Goal: Transaction & Acquisition: Purchase product/service

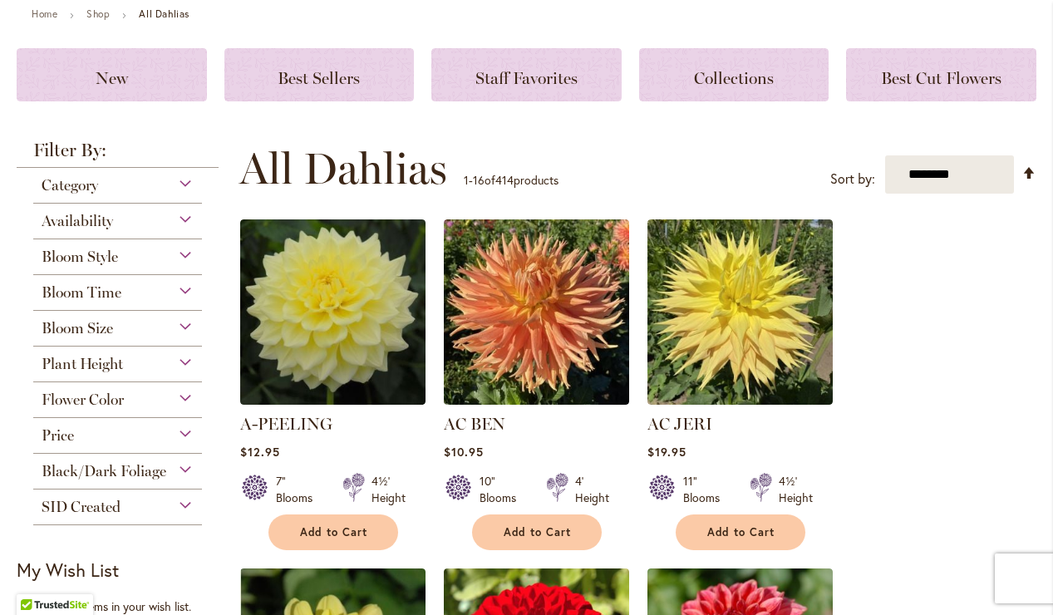
scroll to position [179, 0]
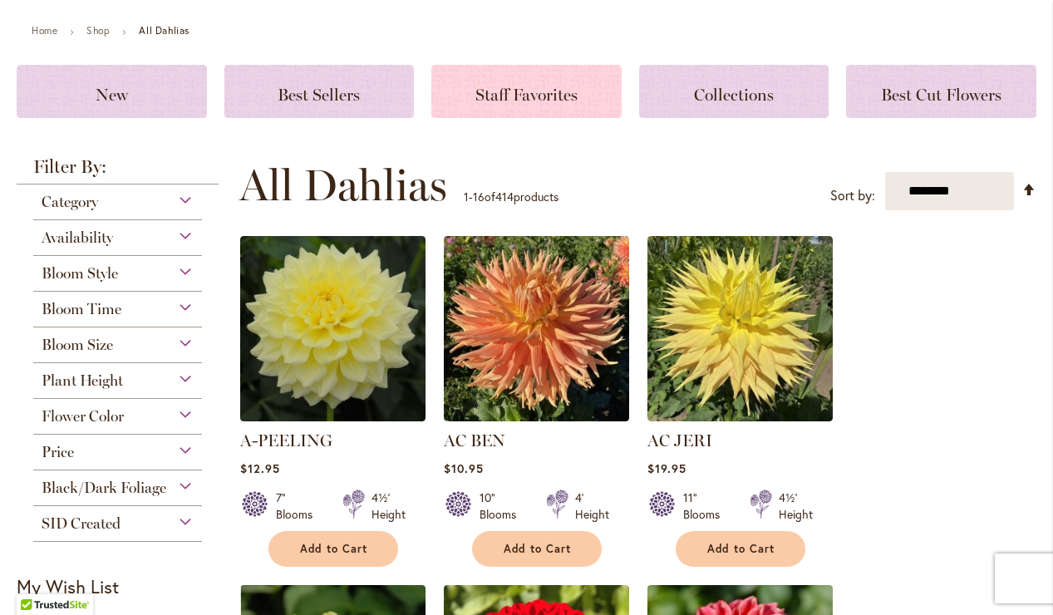
click at [528, 90] on span "Staff Favorites" at bounding box center [527, 95] width 102 height 20
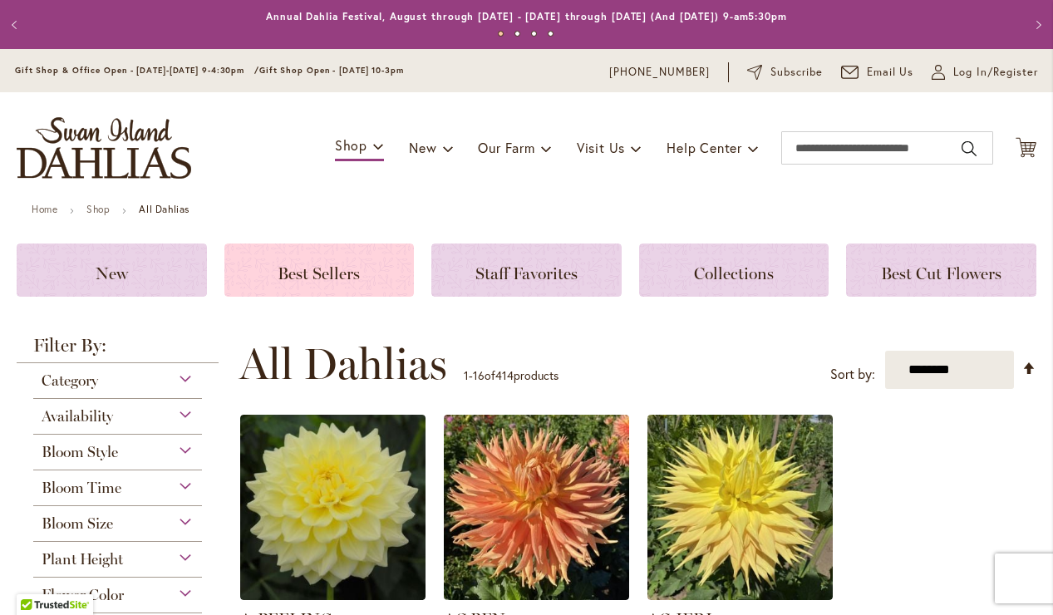
click at [344, 282] on span "Best Sellers" at bounding box center [319, 274] width 82 height 20
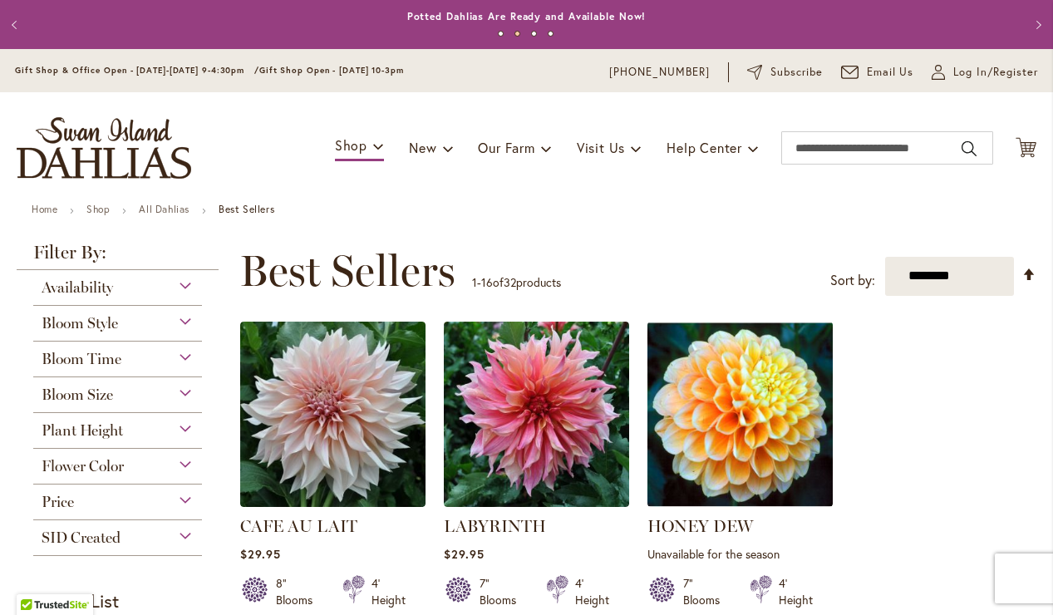
click at [131, 154] on img "store logo" at bounding box center [104, 148] width 175 height 62
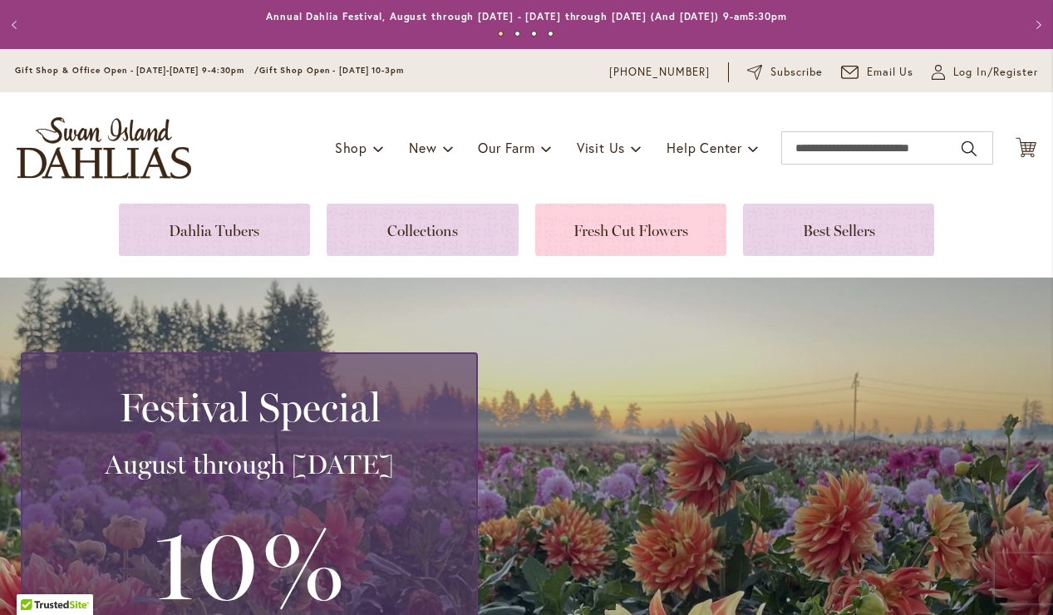
click at [639, 239] on link at bounding box center [630, 230] width 191 height 52
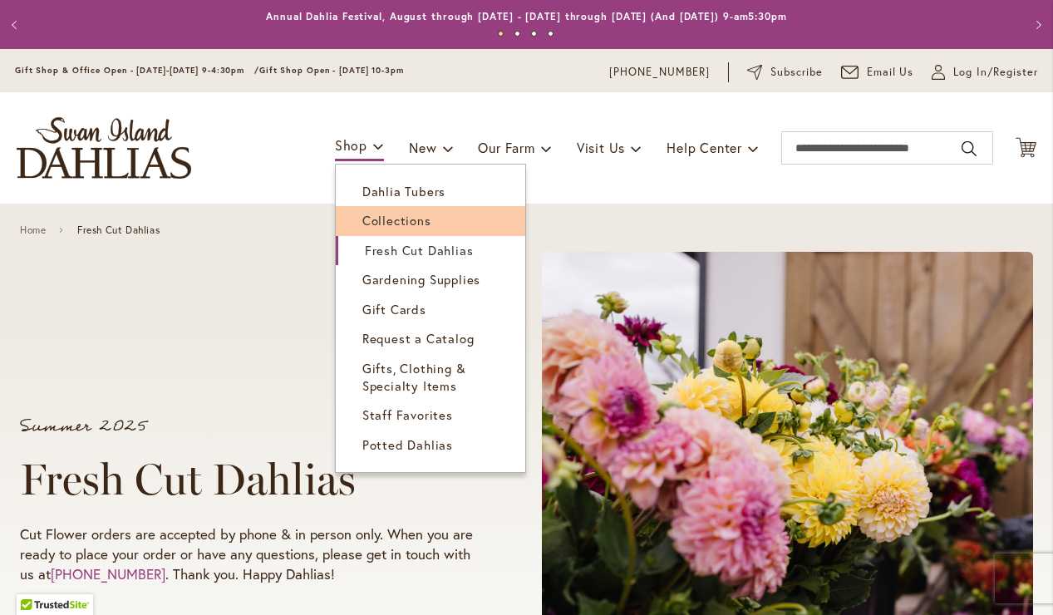
click at [375, 219] on span "Collections" at bounding box center [396, 220] width 69 height 17
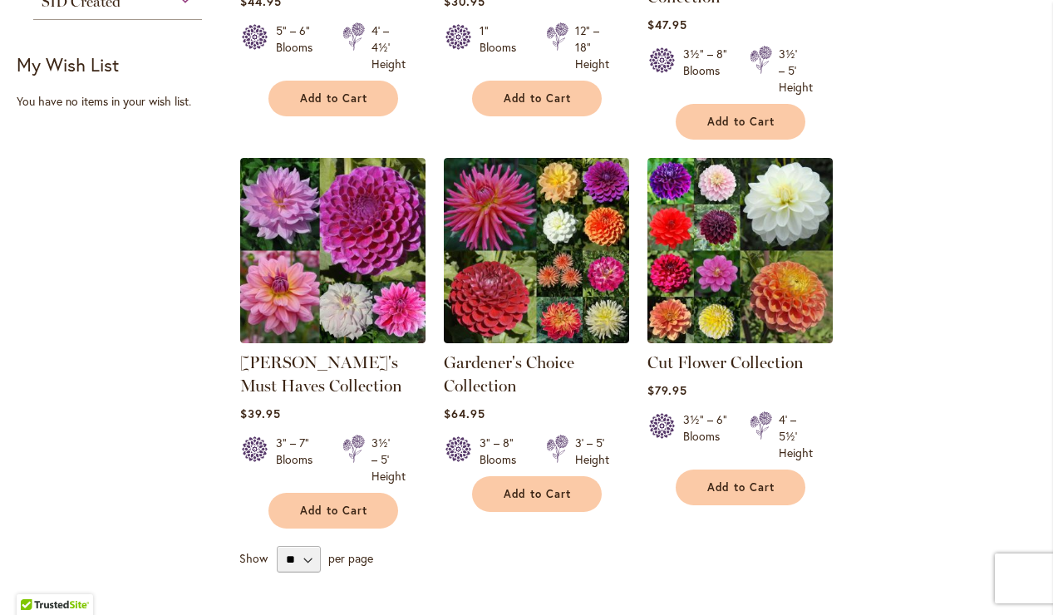
scroll to position [563, 0]
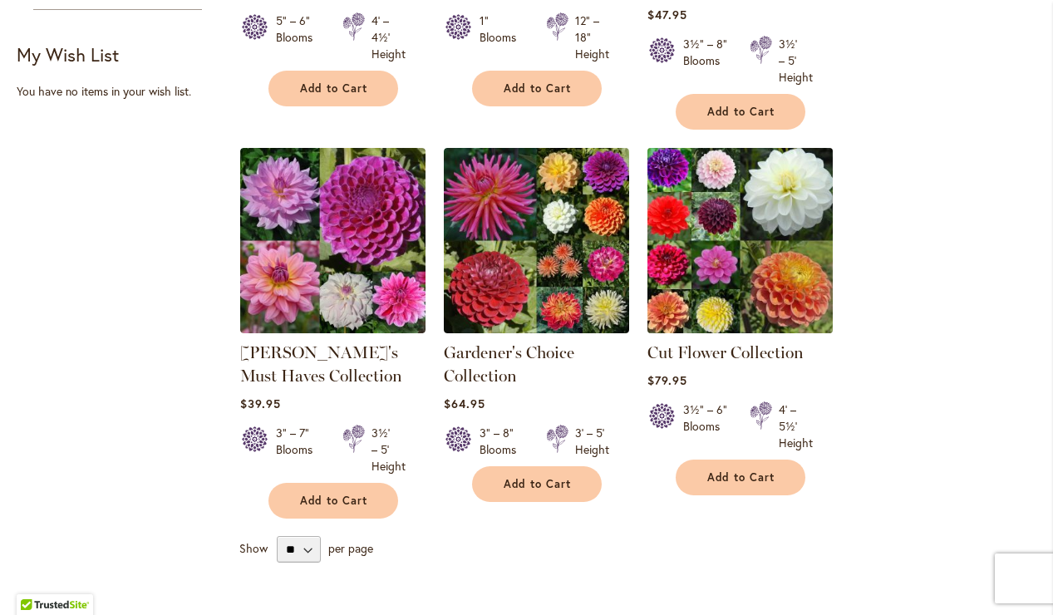
click at [732, 229] on img at bounding box center [740, 240] width 195 height 195
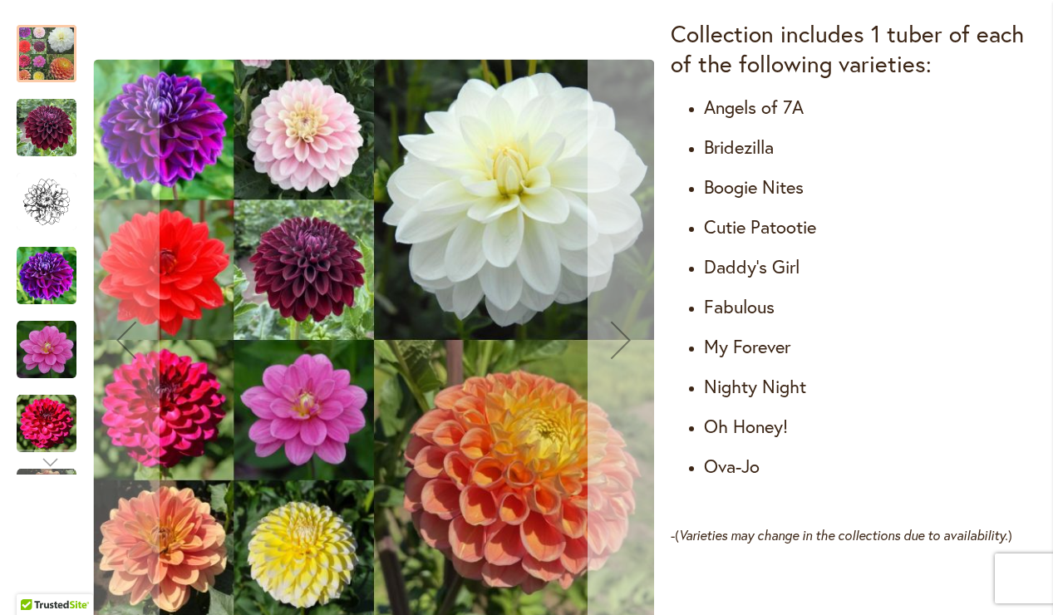
scroll to position [1062, 0]
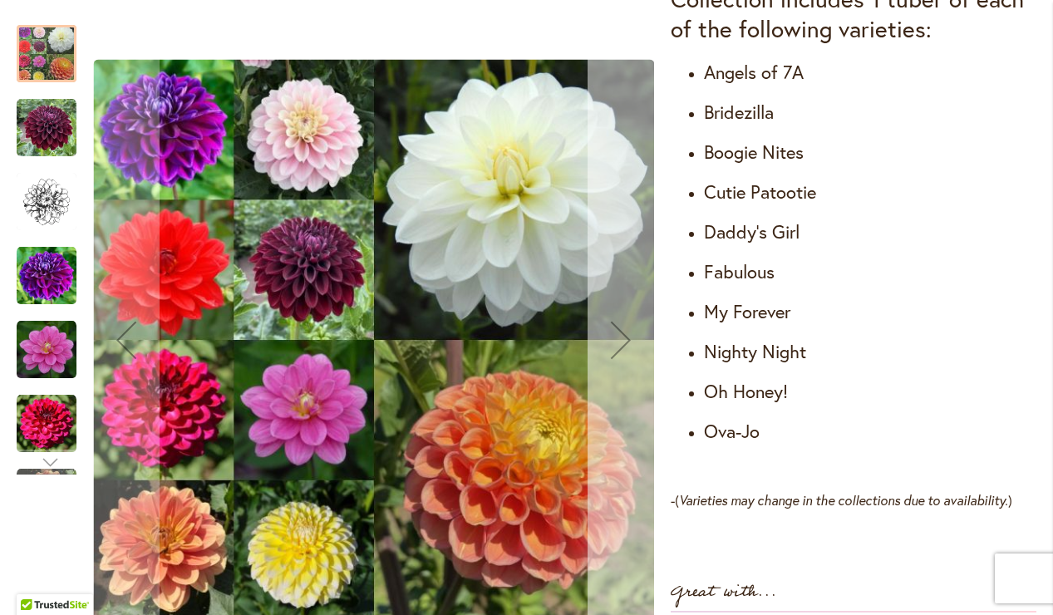
click at [615, 338] on div "Next" at bounding box center [621, 340] width 67 height 67
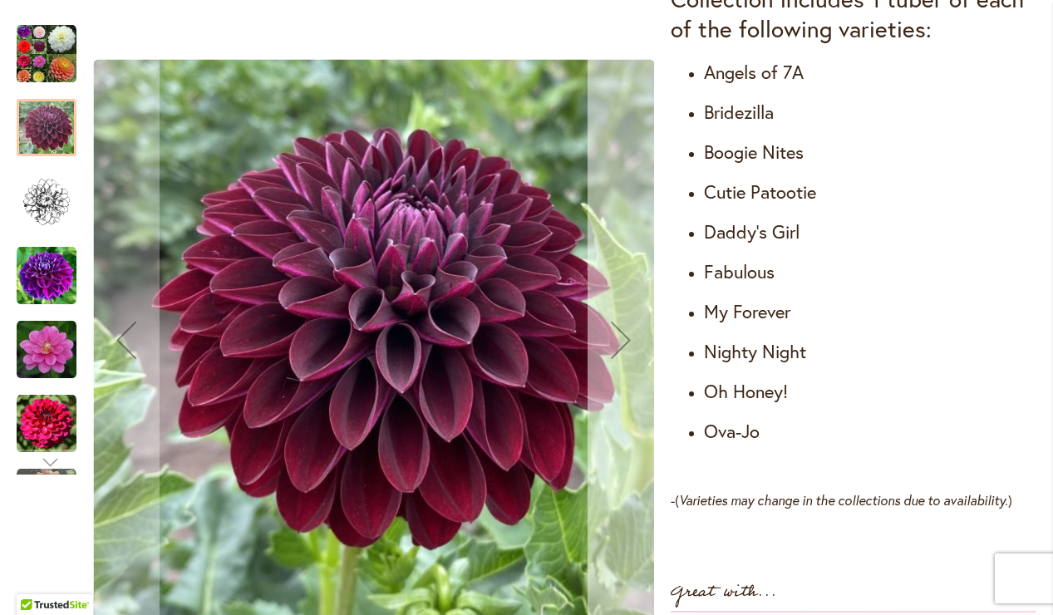
click at [615, 338] on div "Next" at bounding box center [621, 340] width 67 height 67
